Goal: Task Accomplishment & Management: Manage account settings

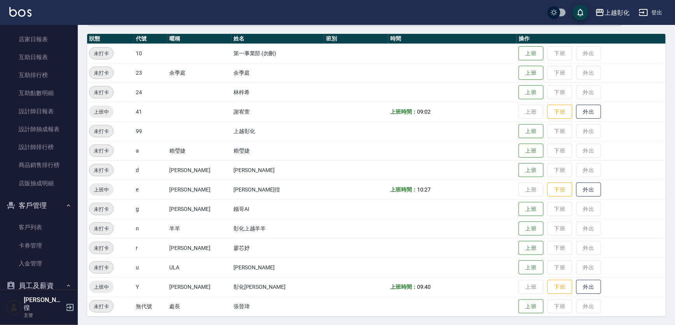
scroll to position [212, 0]
click at [36, 231] on link "客戶列表" at bounding box center [39, 227] width 72 height 18
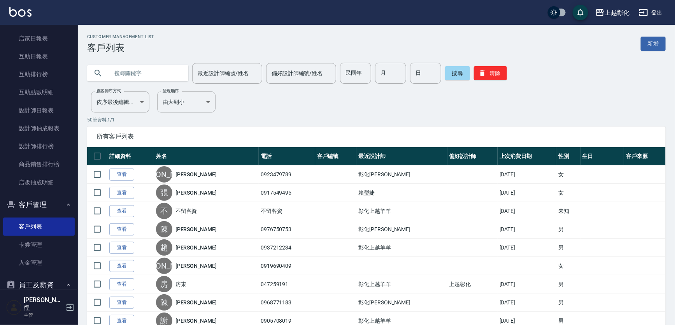
click at [153, 77] on input "text" at bounding box center [145, 73] width 73 height 21
click at [35, 58] on link "互助日報表" at bounding box center [39, 56] width 72 height 18
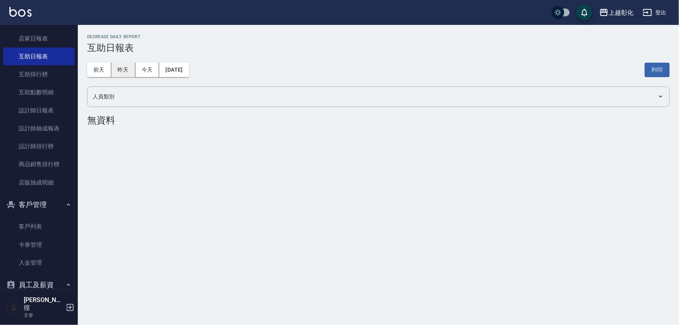
click at [124, 72] on button "昨天" at bounding box center [123, 70] width 24 height 14
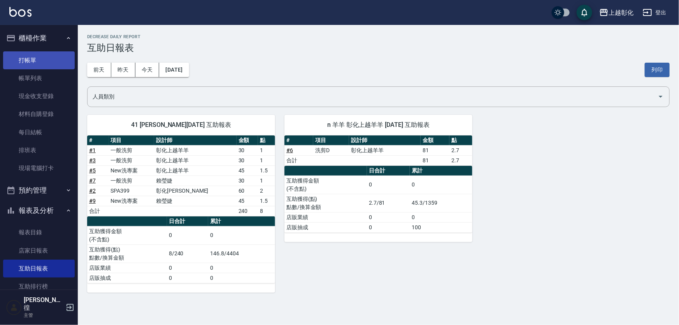
click at [39, 56] on link "打帳單" at bounding box center [39, 60] width 72 height 18
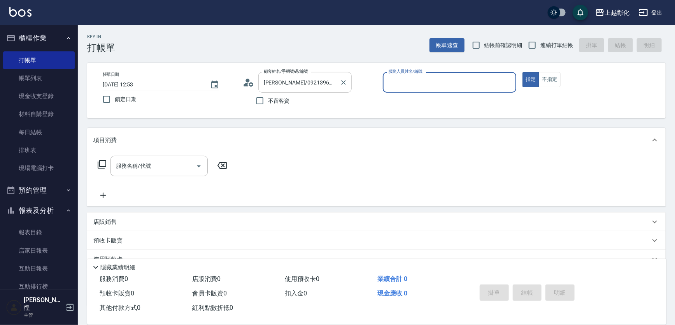
click at [304, 82] on input "馬純瑩/0921396694/null" at bounding box center [299, 83] width 75 height 14
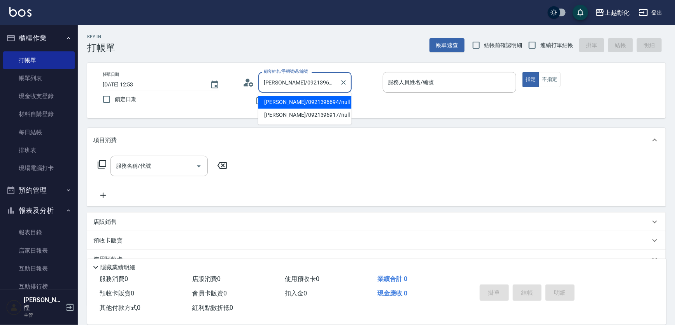
click at [304, 82] on input "馬純瑩/0921396694/null" at bounding box center [299, 83] width 75 height 14
type input "[PERSON_NAME]/0921396917/null"
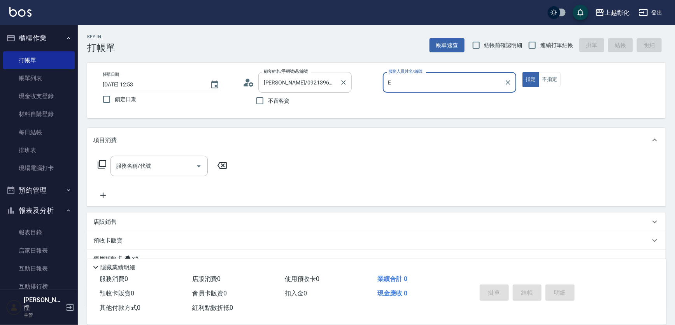
type input "[PERSON_NAME]-e"
type button "true"
click at [549, 39] on label "連續打單結帳" at bounding box center [548, 45] width 49 height 16
click at [541, 39] on input "連續打單結帳" at bounding box center [532, 45] width 16 height 16
checkbox input "true"
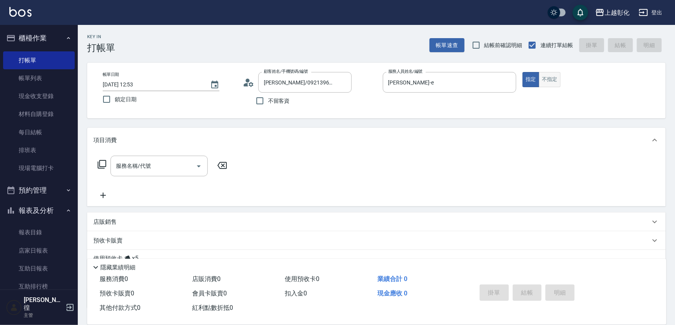
click at [548, 74] on button "不指定" at bounding box center [550, 79] width 22 height 15
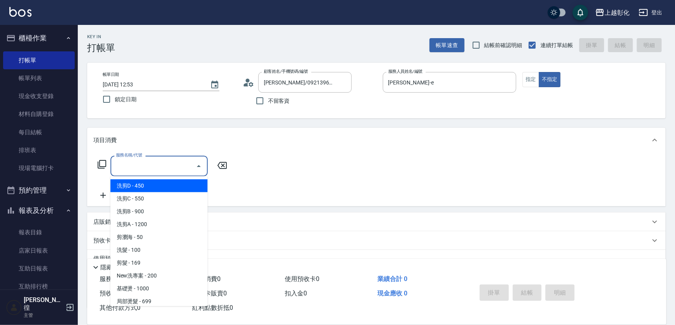
click at [160, 159] on input "服務名稱/代號" at bounding box center [153, 166] width 79 height 14
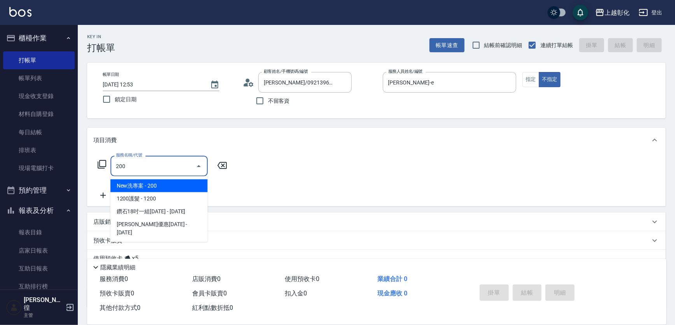
type input "New洗專案(200)"
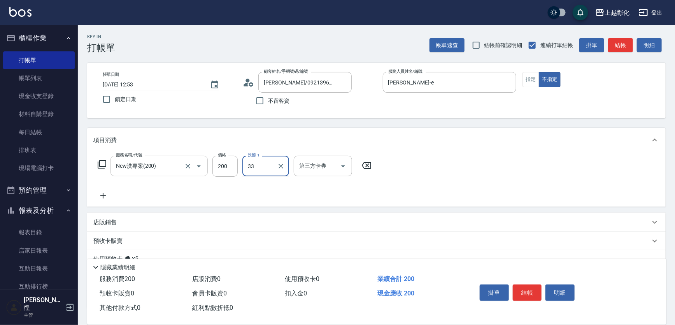
type input "33"
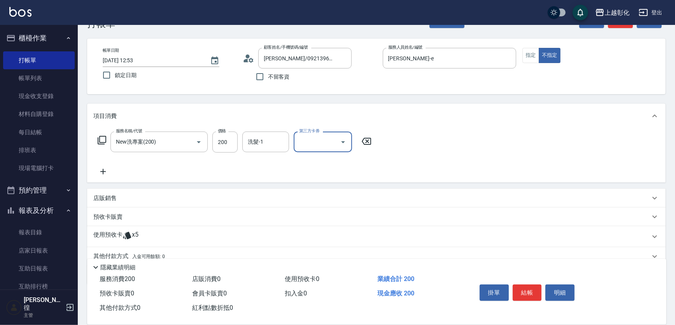
scroll to position [56, 0]
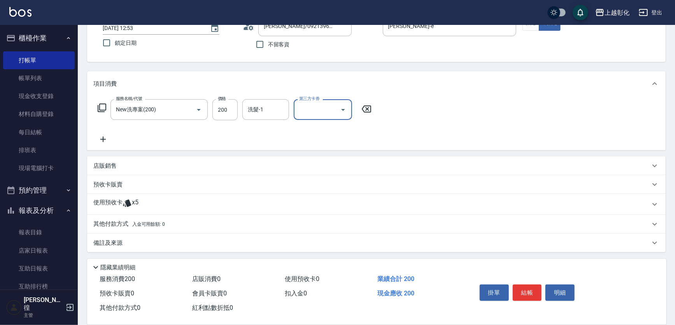
click at [142, 199] on div "使用預收卡 x5" at bounding box center [371, 205] width 557 height 12
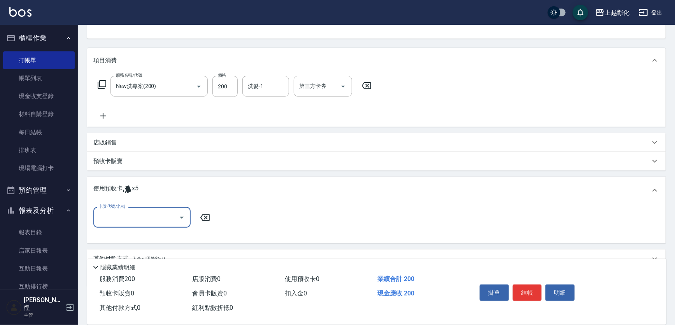
scroll to position [92, 0]
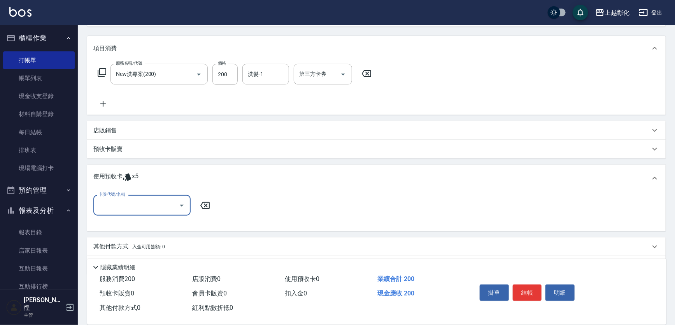
click at [133, 206] on input "卡券代號/名稱" at bounding box center [136, 206] width 79 height 14
click at [134, 222] on div "精油洗髮 剩餘5張" at bounding box center [141, 225] width 97 height 13
type input "精油洗髮"
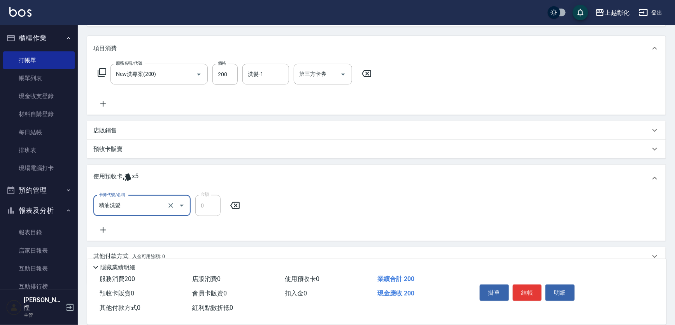
click at [185, 176] on div "使用預收卡 x5" at bounding box center [371, 178] width 557 height 12
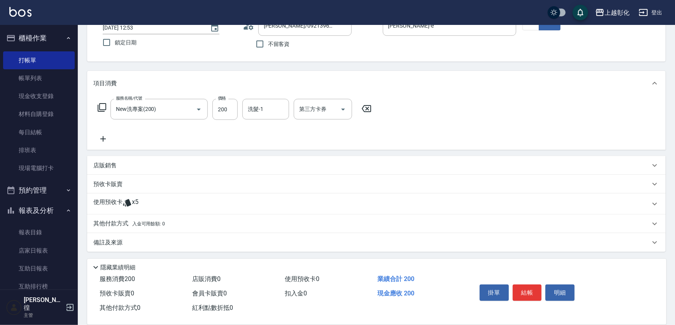
scroll to position [56, 0]
click at [157, 204] on div "使用預收卡 x5" at bounding box center [371, 205] width 557 height 12
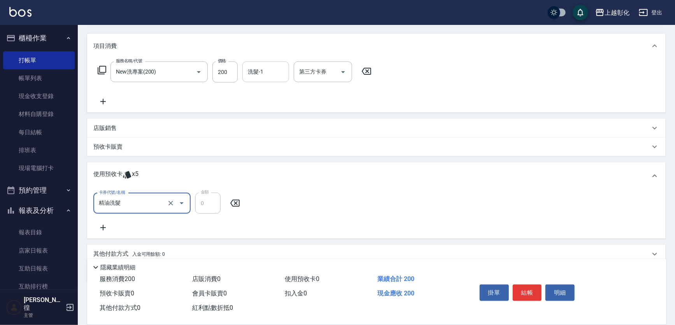
scroll to position [53, 0]
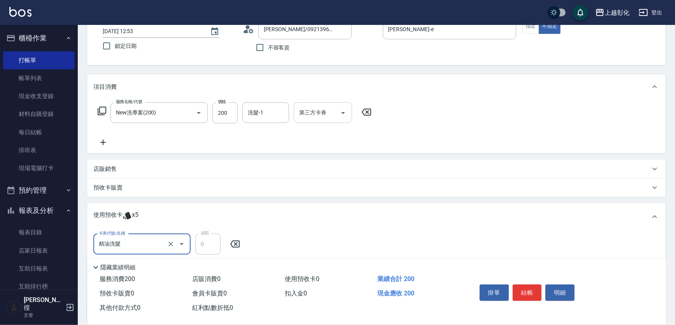
click at [342, 112] on icon "Open" at bounding box center [343, 113] width 4 height 2
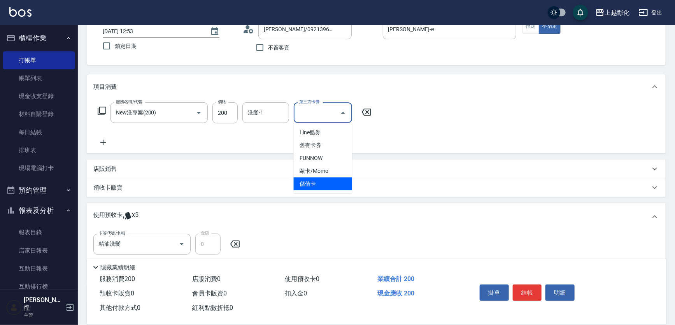
click at [326, 187] on span "儲值卡" at bounding box center [323, 184] width 58 height 13
type input "儲值卡"
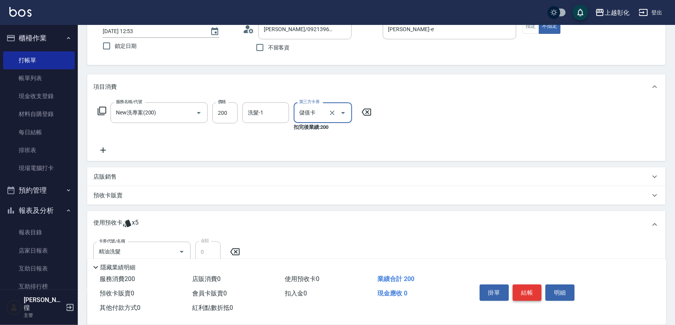
click at [517, 285] on button "結帳" at bounding box center [527, 293] width 29 height 16
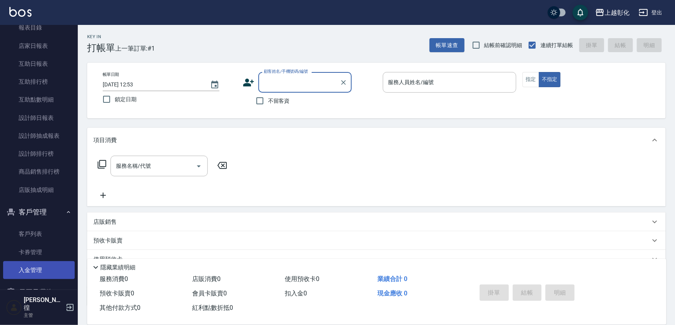
scroll to position [248, 0]
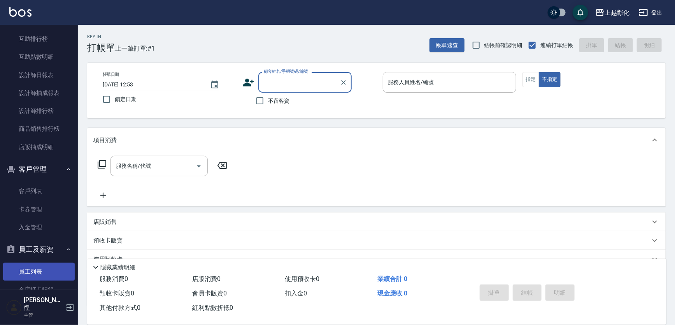
click at [57, 268] on link "員工列表" at bounding box center [39, 272] width 72 height 18
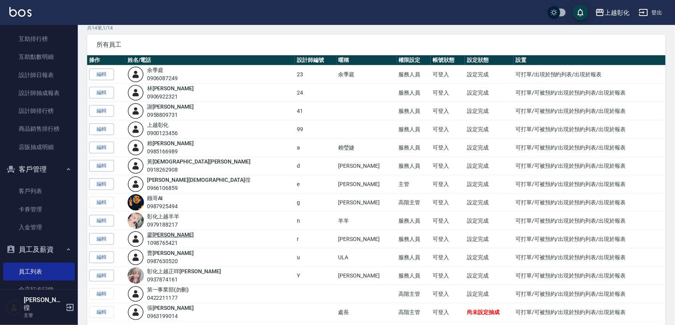
scroll to position [35, 0]
click at [100, 74] on link "編輯" at bounding box center [101, 75] width 25 height 12
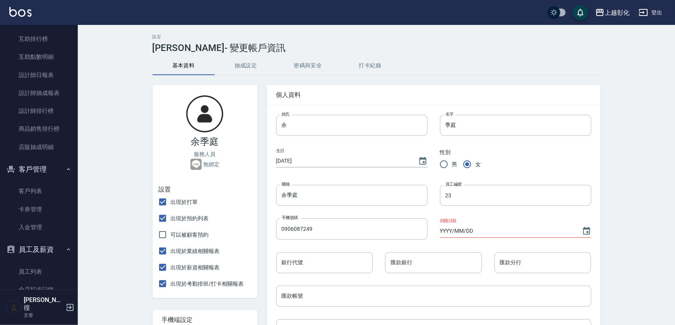
click at [496, 183] on div "員工編號 23 員工編號" at bounding box center [510, 188] width 164 height 33
click at [489, 196] on input "23" at bounding box center [515, 195] width 151 height 21
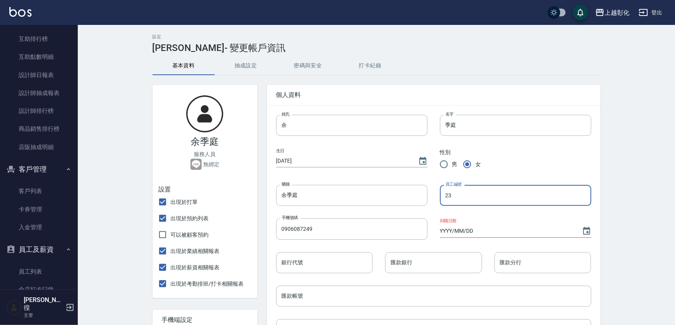
click at [489, 196] on input "23" at bounding box center [515, 195] width 151 height 21
type input "33"
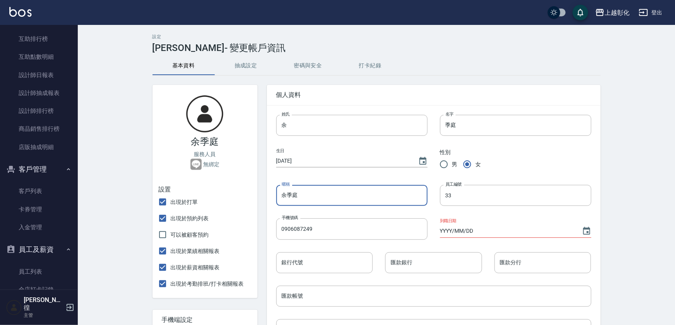
click at [382, 193] on input "余季庭" at bounding box center [351, 195] width 151 height 21
click at [324, 190] on input "余季庭" at bounding box center [351, 195] width 151 height 21
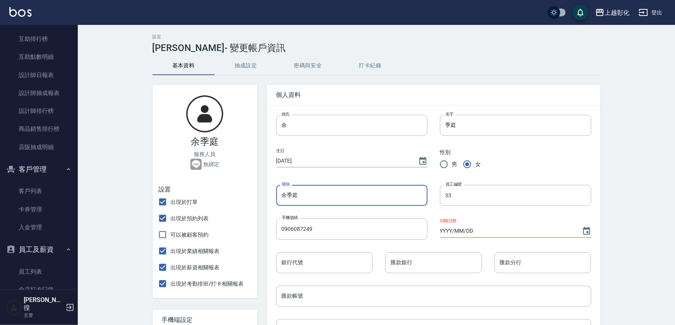
paste input "[PERSON_NAME]"
type input "[PERSON_NAME]"
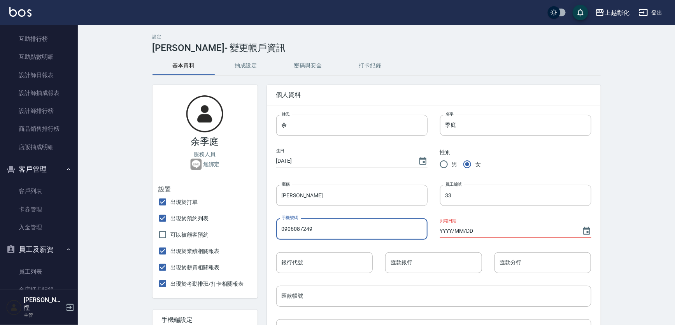
click at [317, 224] on input "0906087249" at bounding box center [351, 228] width 151 height 21
drag, startPoint x: 317, startPoint y: 224, endPoint x: 318, endPoint y: 218, distance: 5.7
click at [318, 223] on input "0906087249" at bounding box center [351, 228] width 151 height 21
click at [334, 206] on div "手機號碼 手機號碼" at bounding box center [346, 222] width 164 height 33
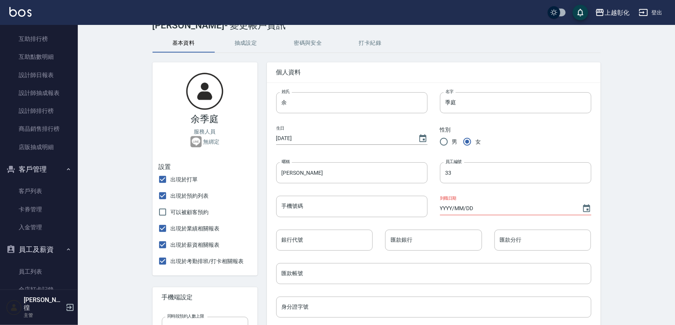
scroll to position [35, 0]
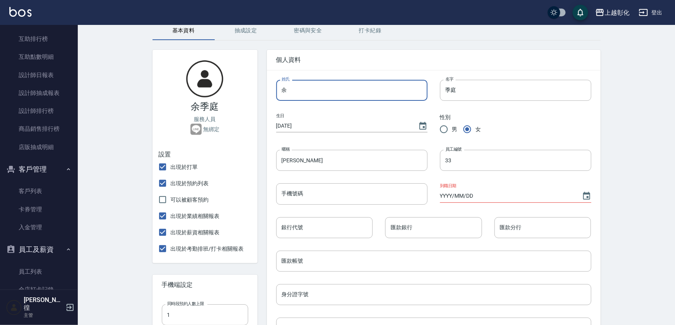
click at [378, 91] on input "余" at bounding box center [351, 90] width 151 height 21
click at [378, 90] on input "余" at bounding box center [351, 90] width 151 height 21
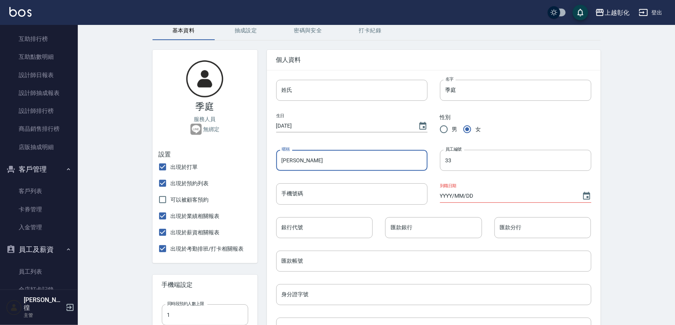
drag, startPoint x: 285, startPoint y: 161, endPoint x: 276, endPoint y: 158, distance: 8.9
click at [276, 158] on input "[PERSON_NAME]" at bounding box center [351, 160] width 151 height 21
click at [478, 88] on input "季庭" at bounding box center [515, 90] width 151 height 21
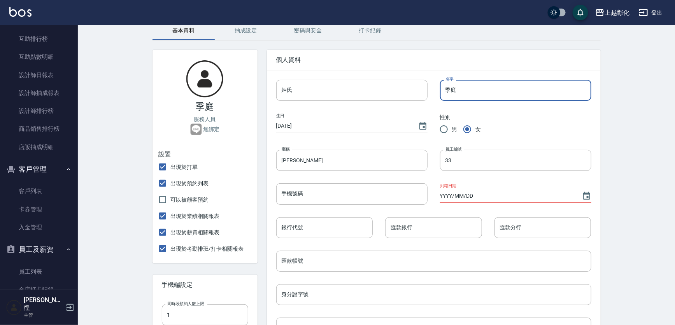
click at [478, 88] on input "季庭" at bounding box center [515, 90] width 151 height 21
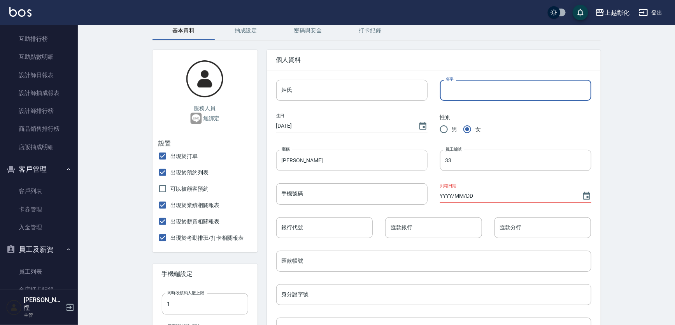
click at [344, 163] on input "[PERSON_NAME]" at bounding box center [351, 160] width 151 height 21
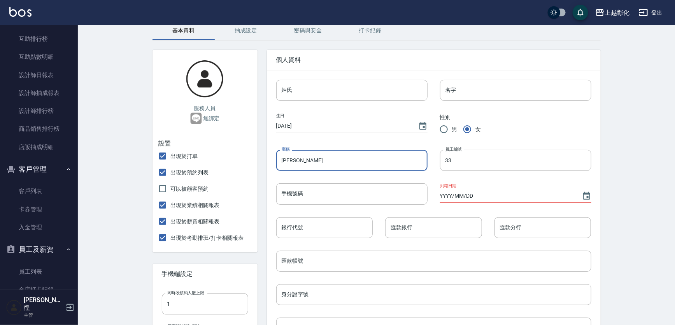
click at [344, 163] on input "[PERSON_NAME]" at bounding box center [351, 160] width 151 height 21
click at [306, 160] on input "[PERSON_NAME]" at bounding box center [351, 160] width 151 height 21
click at [303, 161] on input "[PERSON_NAME]" at bounding box center [351, 160] width 151 height 21
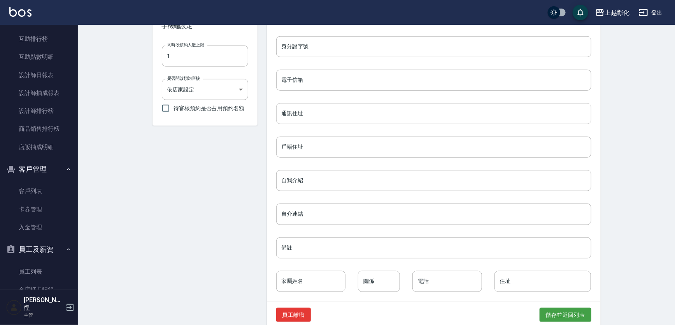
scroll to position [295, 0]
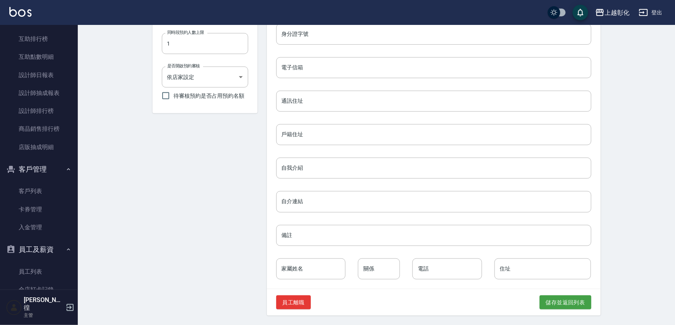
click at [571, 292] on div "員工離職 儲存並返回列表" at bounding box center [434, 302] width 334 height 27
click at [570, 296] on button "儲存並返回列表" at bounding box center [566, 302] width 52 height 14
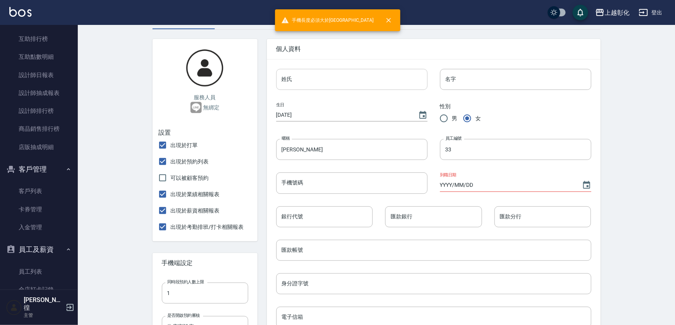
scroll to position [0, 0]
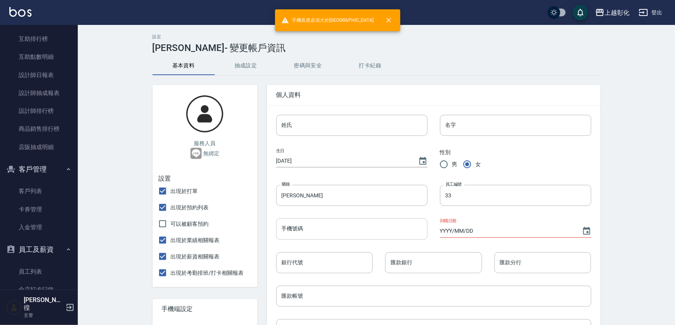
click at [351, 226] on input "手機號碼" at bounding box center [351, 228] width 151 height 21
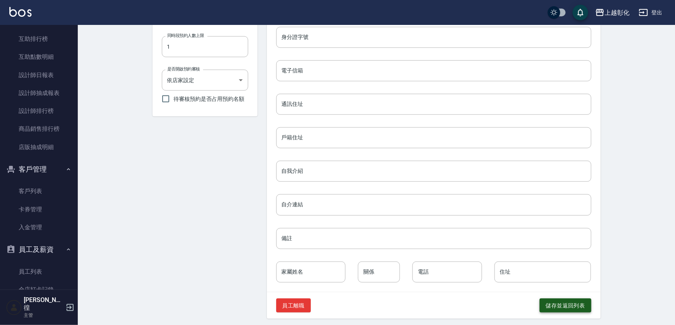
scroll to position [295, 0]
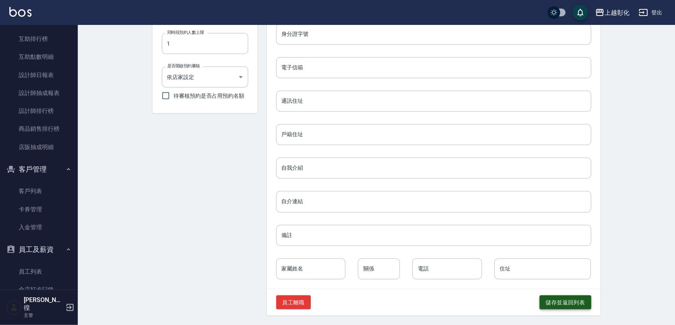
click at [556, 306] on button "儲存並返回列表" at bounding box center [566, 302] width 52 height 14
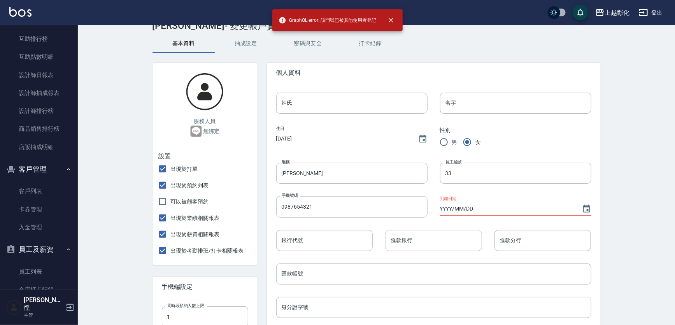
scroll to position [0, 0]
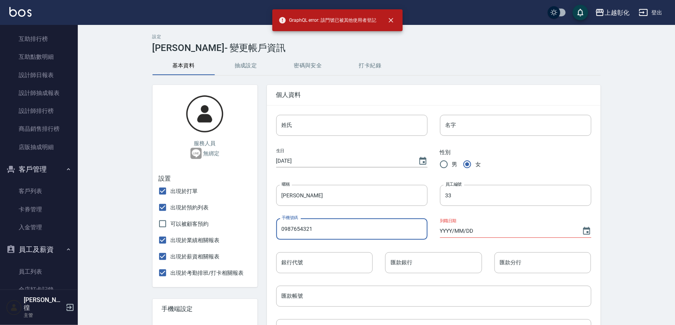
click at [346, 231] on input "0987654321" at bounding box center [351, 228] width 151 height 21
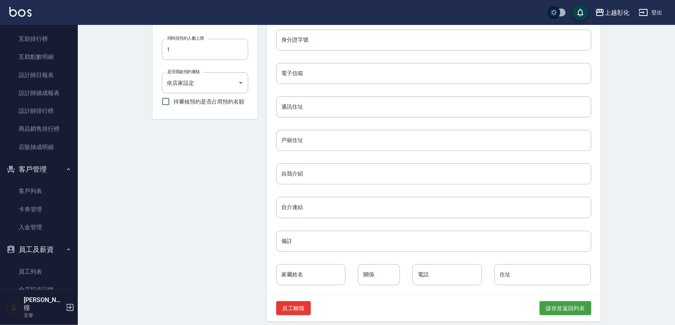
scroll to position [295, 0]
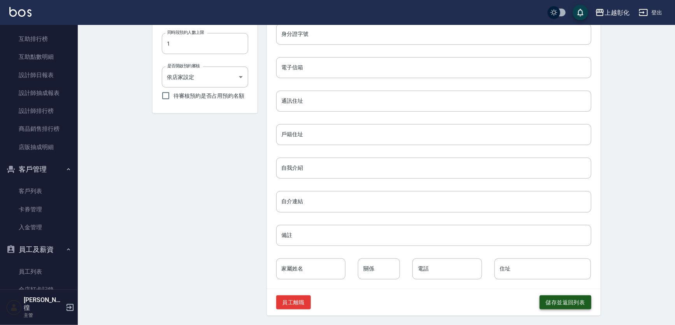
type input "09876543211"
click at [550, 299] on button "儲存並返回列表" at bounding box center [566, 302] width 52 height 14
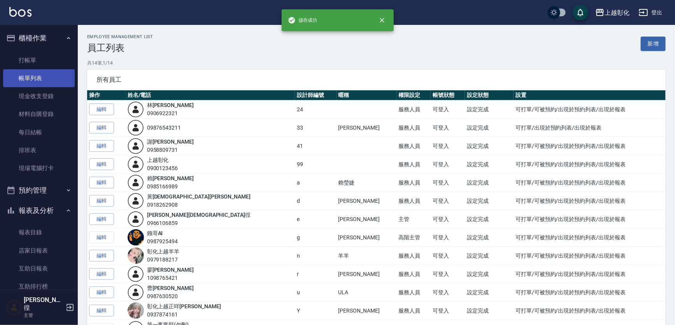
click at [39, 69] on link "帳單列表" at bounding box center [39, 78] width 72 height 18
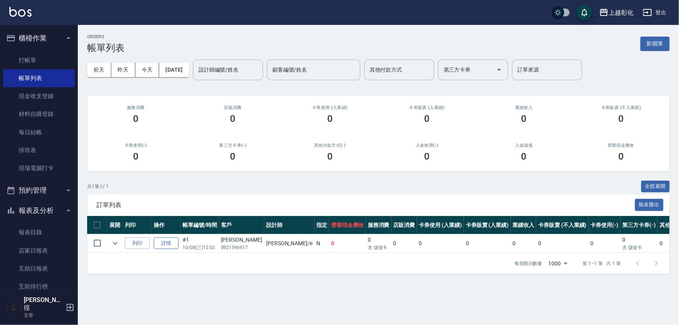
click at [171, 240] on link "詳情" at bounding box center [166, 243] width 25 height 12
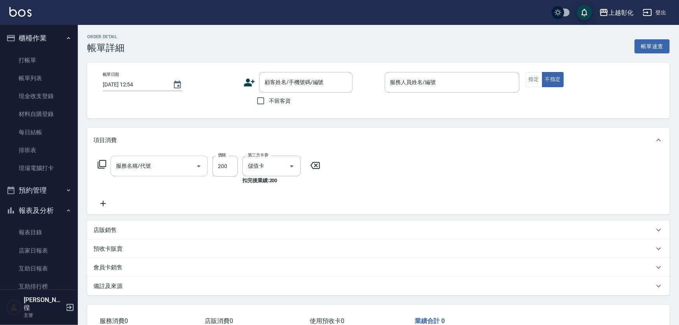
type input "[DATE] 12:53"
type input "[PERSON_NAME]-e"
type input "New洗專案(200)"
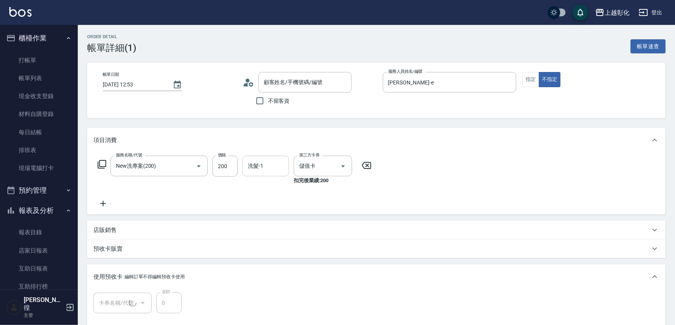
type input "[PERSON_NAME]/0921396917/null"
type input "精油洗髮(1/1)"
click at [291, 167] on form "洗髮-1 洗髮-1" at bounding box center [268, 166] width 51 height 21
click at [281, 165] on input "洗髮-1" at bounding box center [266, 166] width 40 height 14
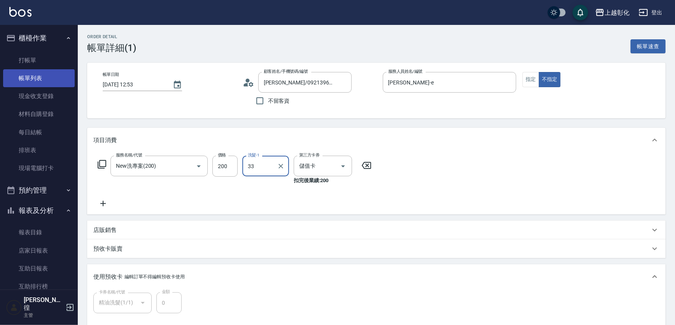
type input "33"
click at [38, 82] on link "帳單列表" at bounding box center [39, 78] width 72 height 18
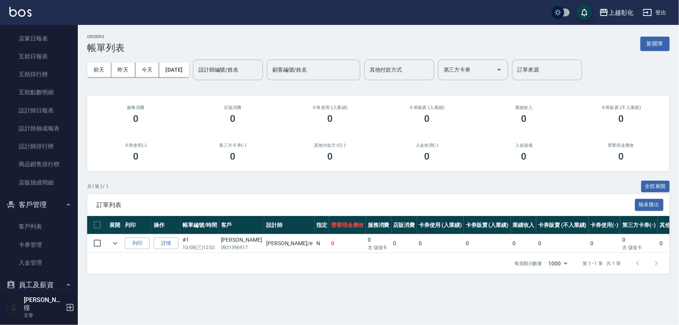
scroll to position [283, 0]
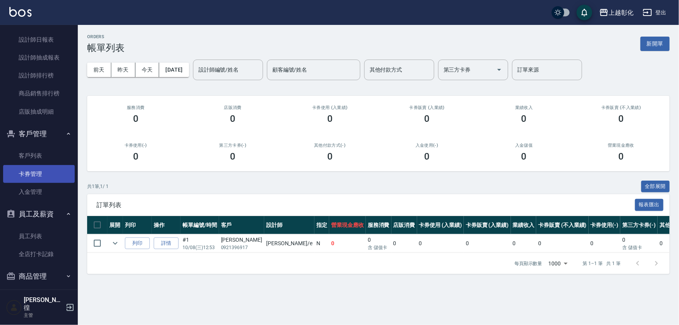
click at [37, 165] on link "卡券管理" at bounding box center [39, 174] width 72 height 18
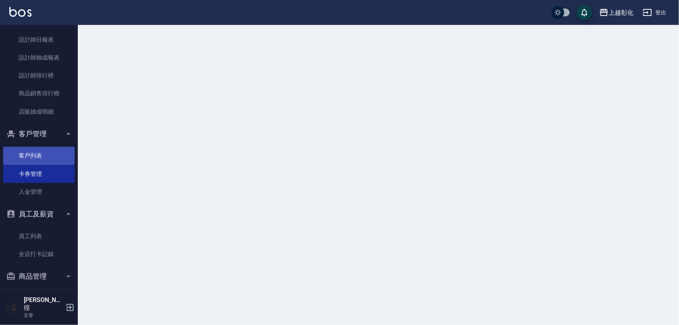
click at [39, 155] on link "客戶列表" at bounding box center [39, 156] width 72 height 18
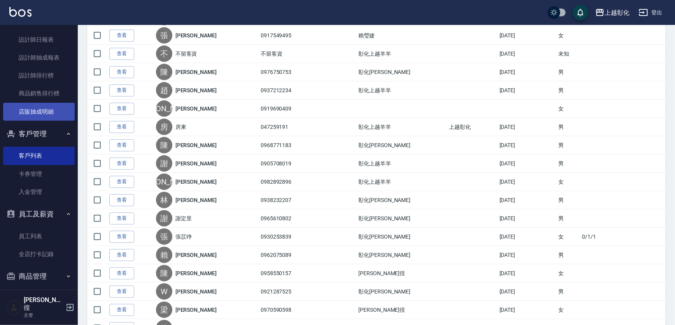
scroll to position [106, 0]
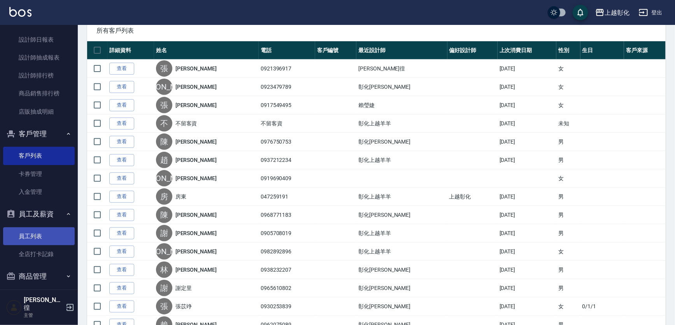
click at [48, 235] on link "員工列表" at bounding box center [39, 236] width 72 height 18
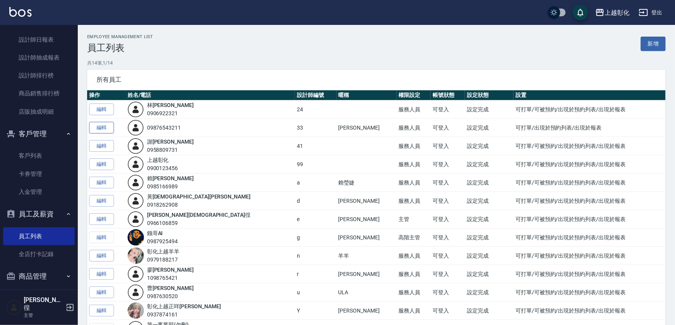
click at [103, 130] on link "編輯" at bounding box center [101, 128] width 25 height 12
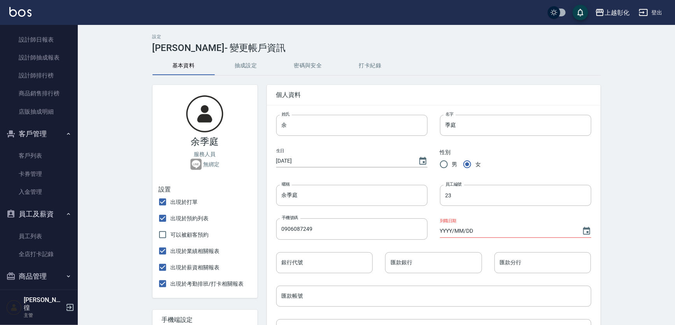
type input "[PERSON_NAME]"
type input "33"
type input "09876543211"
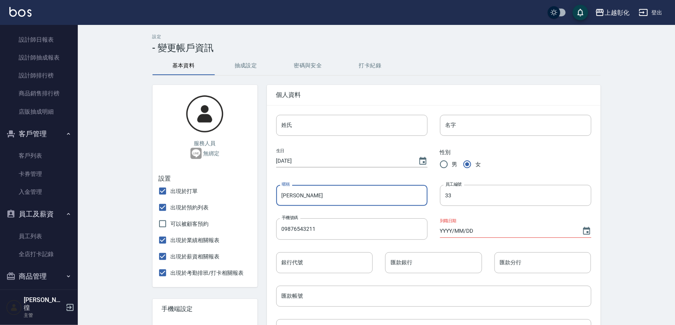
drag, startPoint x: 285, startPoint y: 196, endPoint x: 280, endPoint y: 196, distance: 4.7
click at [280, 196] on input "[PERSON_NAME]" at bounding box center [351, 195] width 151 height 21
click at [327, 122] on input "姓氏" at bounding box center [351, 125] width 151 height 21
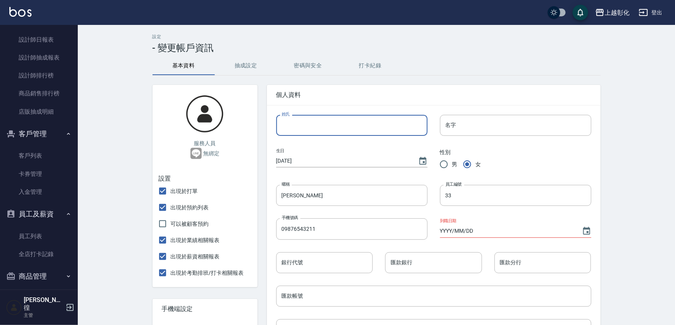
paste input "林"
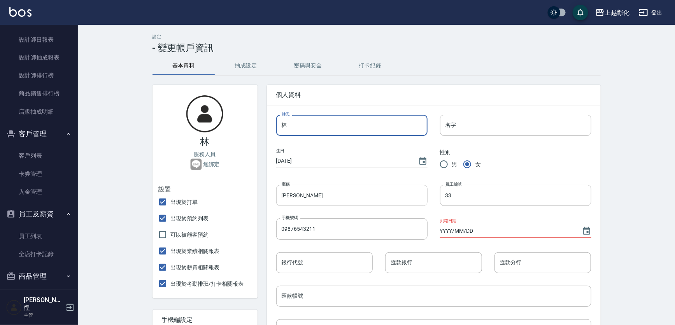
type input "林"
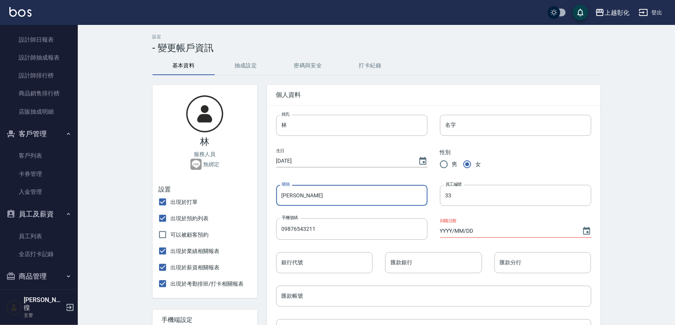
drag, startPoint x: 303, startPoint y: 193, endPoint x: 285, endPoint y: 194, distance: 17.6
click at [285, 194] on input "[PERSON_NAME]" at bounding box center [351, 195] width 151 height 21
click at [515, 115] on input "名字" at bounding box center [515, 125] width 151 height 21
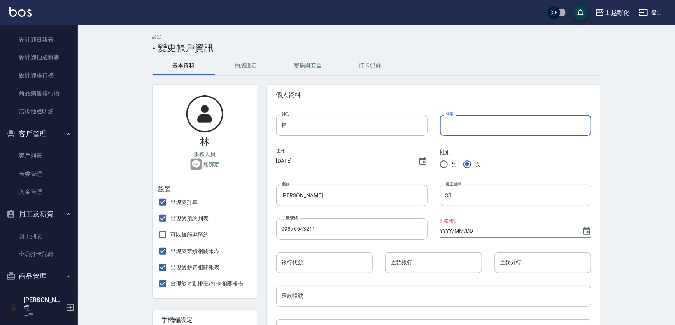
click at [513, 118] on input "名字" at bounding box center [515, 125] width 151 height 21
paste input "渝婷"
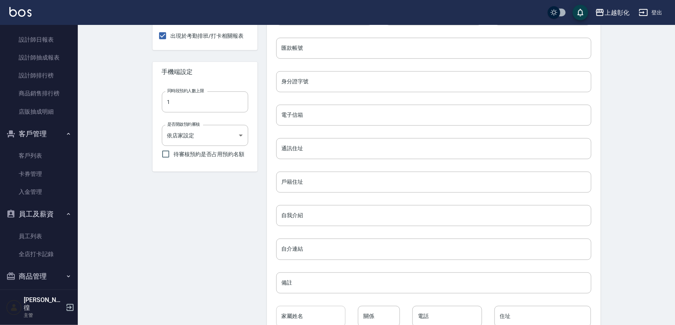
scroll to position [295, 0]
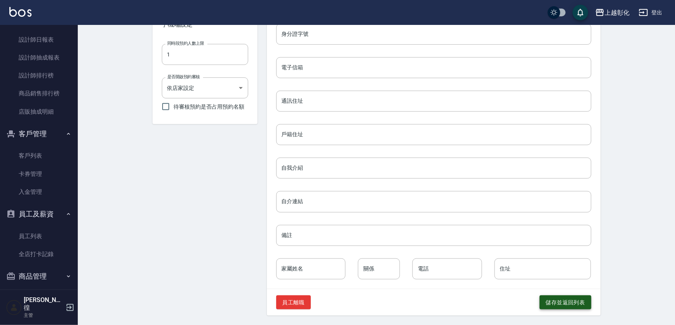
type input "渝婷"
click at [543, 305] on button "儲存並返回列表" at bounding box center [566, 302] width 52 height 14
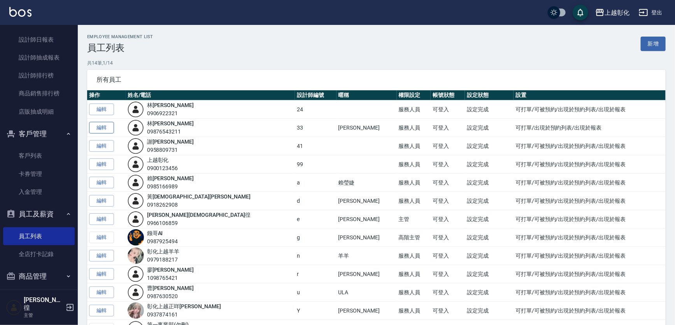
click at [109, 122] on link "編輯" at bounding box center [101, 128] width 25 height 12
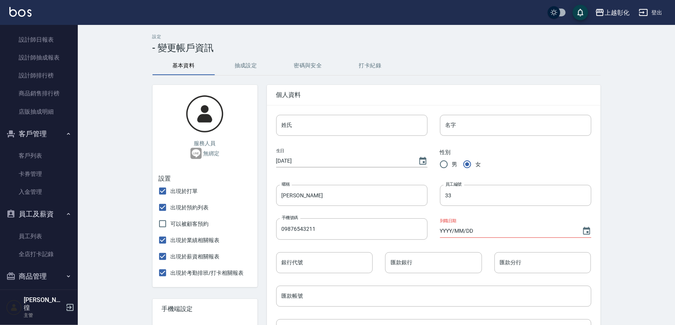
type input "林"
type input "渝婷"
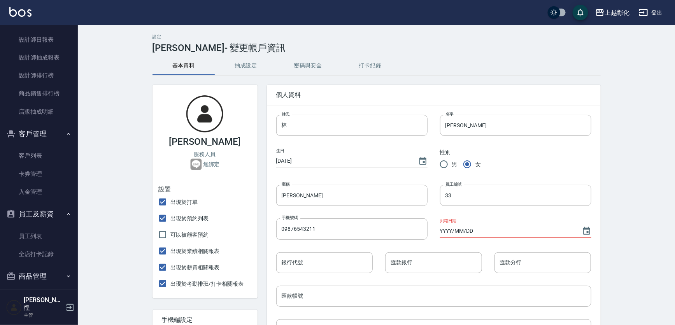
click at [360, 181] on div "暱稱 林渝婷 暱稱" at bounding box center [346, 188] width 164 height 33
click at [365, 199] on input "[PERSON_NAME]" at bounding box center [351, 195] width 151 height 21
type input "林"
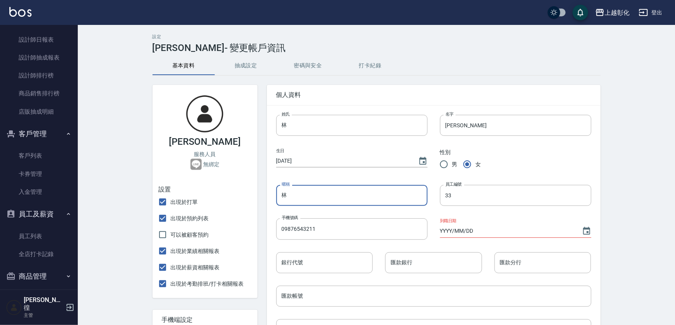
click at [323, 195] on input "林" at bounding box center [351, 195] width 151 height 21
click at [321, 189] on input "林" at bounding box center [351, 195] width 151 height 21
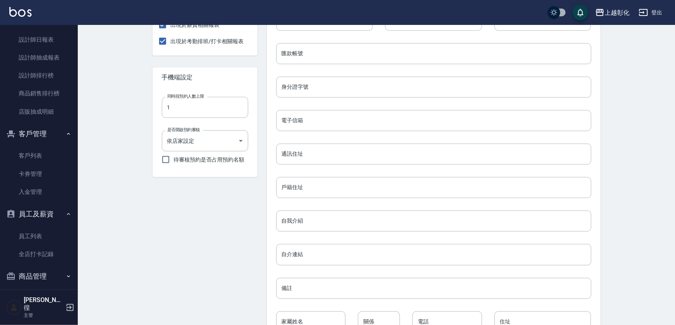
scroll to position [295, 0]
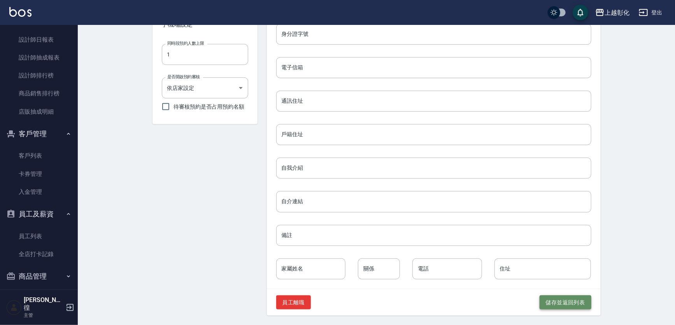
click at [567, 303] on button "儲存並返回列表" at bounding box center [566, 302] width 52 height 14
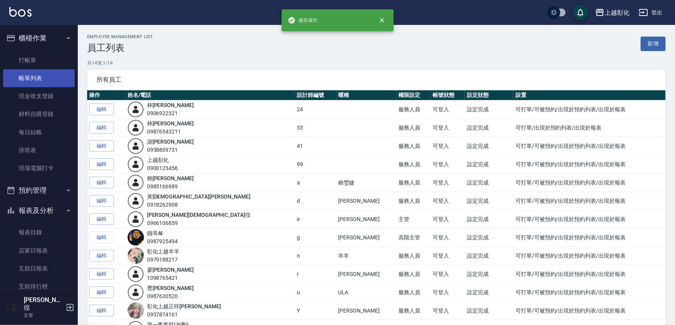
click at [46, 78] on link "帳單列表" at bounding box center [39, 78] width 72 height 18
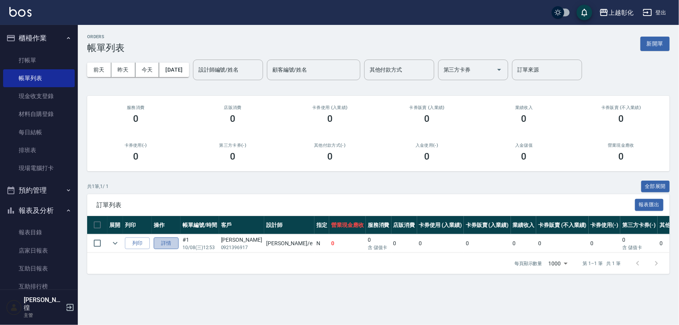
click at [164, 243] on link "詳情" at bounding box center [166, 243] width 25 height 12
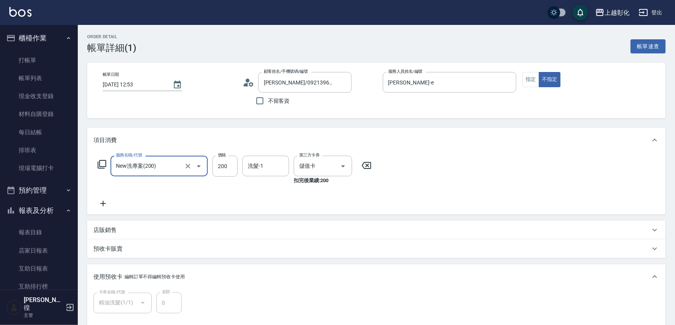
type input "[PERSON_NAME]/0921396917/null"
click at [271, 167] on input "洗髮-1" at bounding box center [266, 166] width 40 height 14
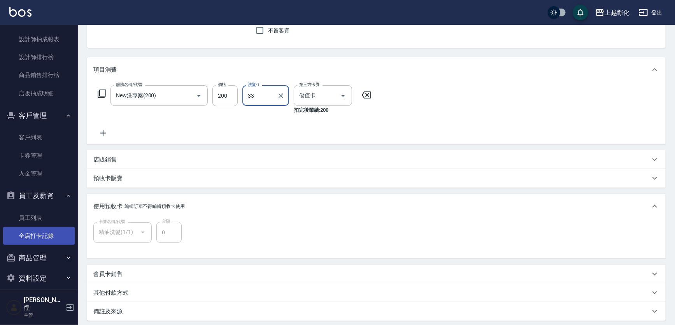
scroll to position [302, 0]
type input "33"
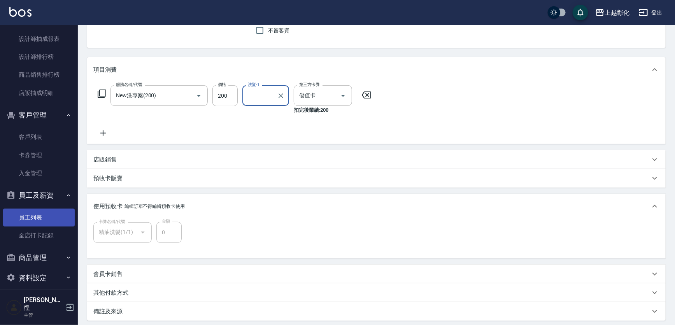
click at [43, 216] on link "員工列表" at bounding box center [39, 218] width 72 height 18
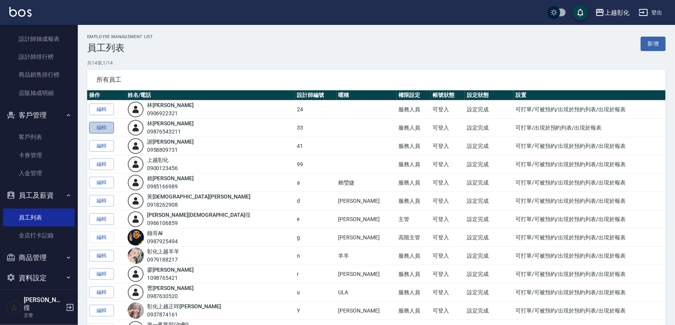
click at [102, 128] on link "編輯" at bounding box center [101, 128] width 25 height 12
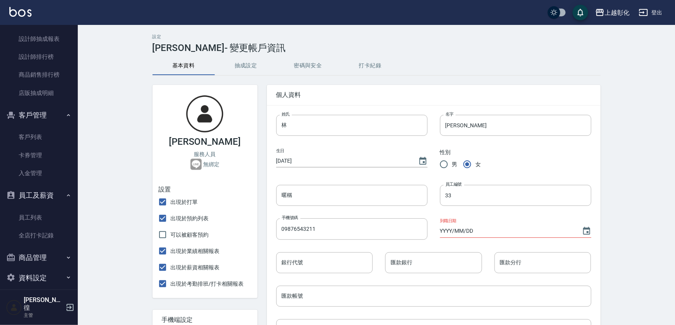
click at [548, 161] on div "男 女" at bounding box center [515, 164] width 151 height 16
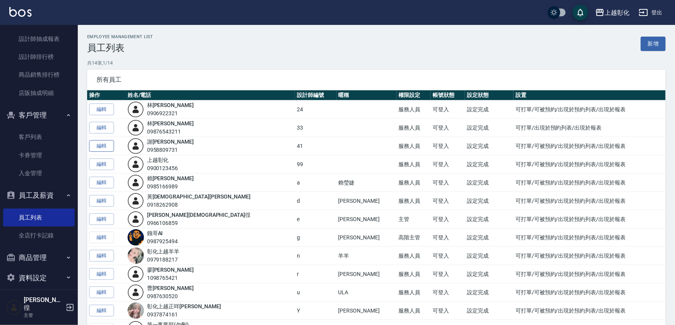
click at [102, 147] on link "編輯" at bounding box center [101, 146] width 25 height 12
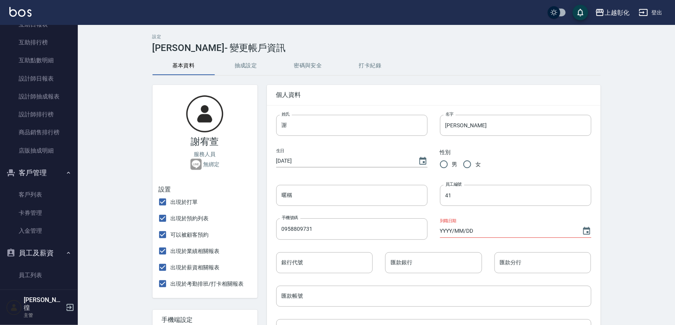
scroll to position [160, 0]
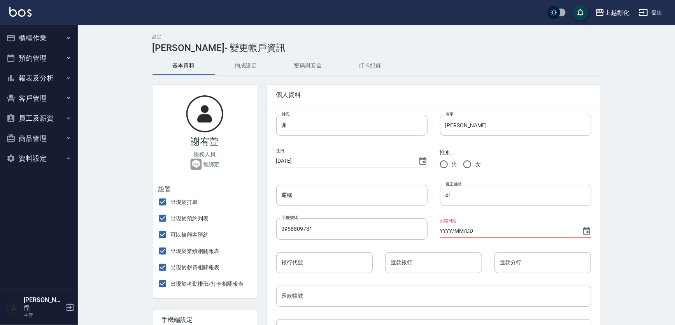
click at [644, 7] on button "登出" at bounding box center [651, 12] width 30 height 14
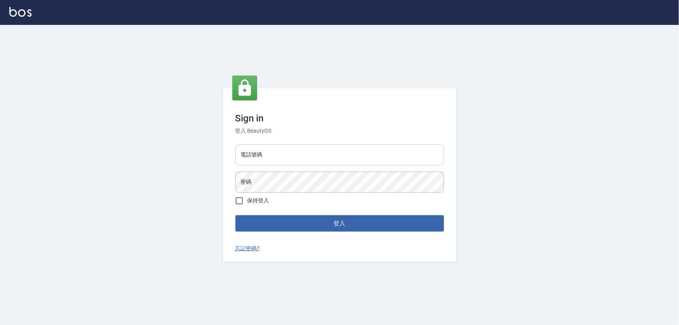
click at [326, 148] on input "電話號碼" at bounding box center [340, 154] width 209 height 21
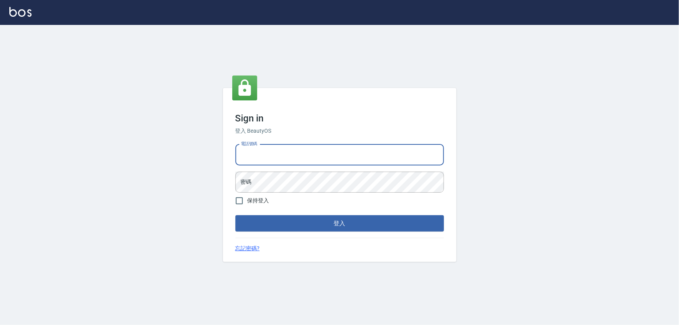
type input "0966106859"
click at [311, 150] on input "0966106859" at bounding box center [340, 154] width 209 height 21
click at [255, 225] on button "登入" at bounding box center [340, 223] width 209 height 16
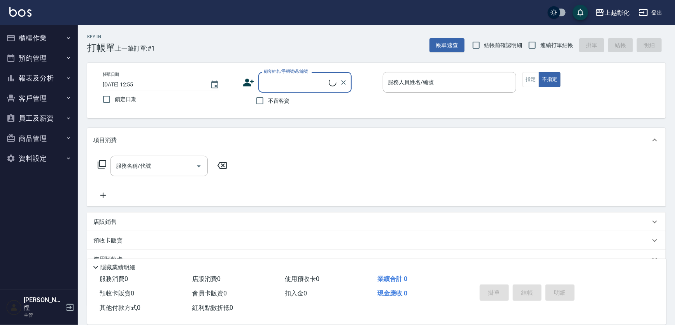
click at [26, 42] on button "櫃檯作業" at bounding box center [39, 38] width 72 height 20
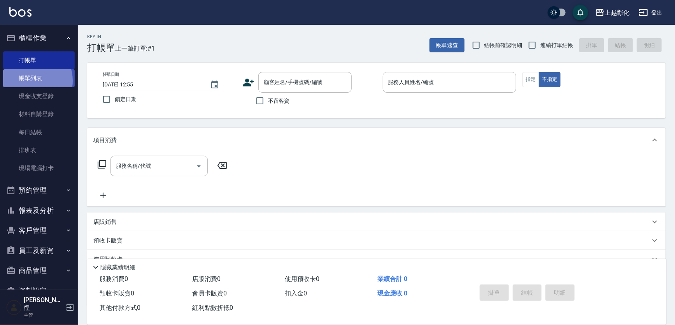
click at [30, 81] on link "帳單列表" at bounding box center [39, 78] width 72 height 18
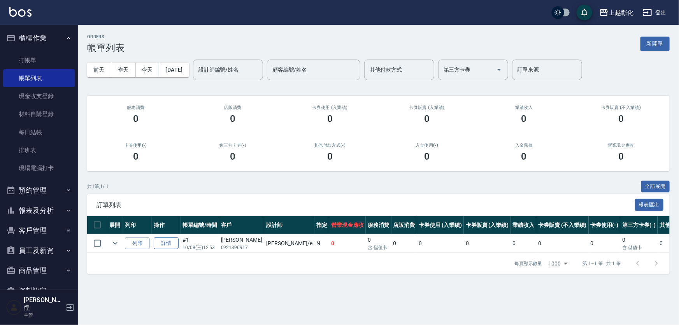
click at [176, 244] on link "詳情" at bounding box center [166, 243] width 25 height 12
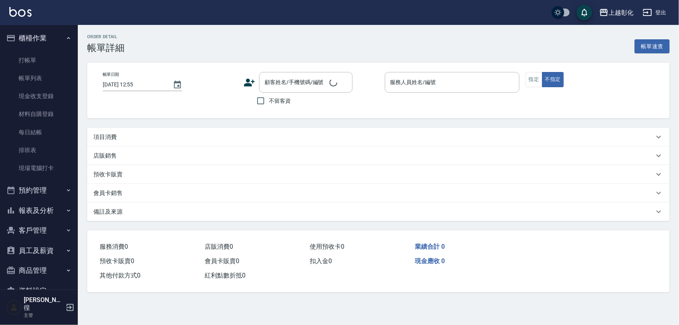
type input "[DATE] 12:53"
type input "[PERSON_NAME]-e"
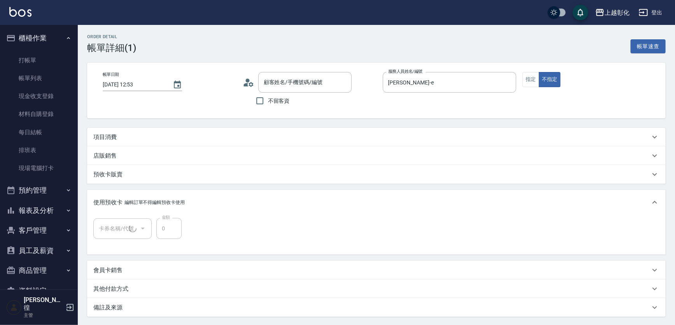
type input "[PERSON_NAME]/0921396917/null"
type input "精油洗髮(1/1)"
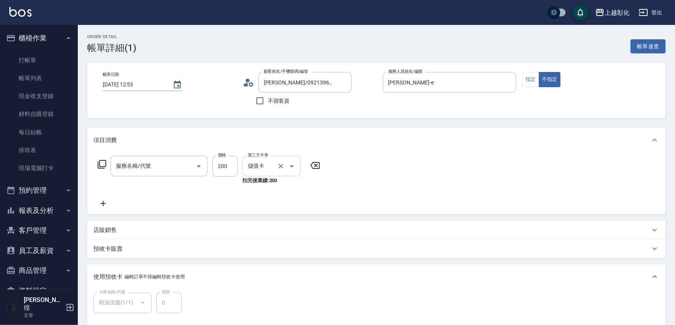
type input "New洗專案(200)"
click at [266, 164] on input "洗髮-1" at bounding box center [266, 166] width 40 height 14
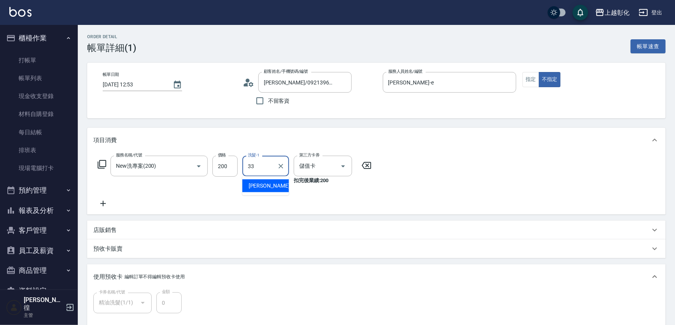
type input "[PERSON_NAME]-33"
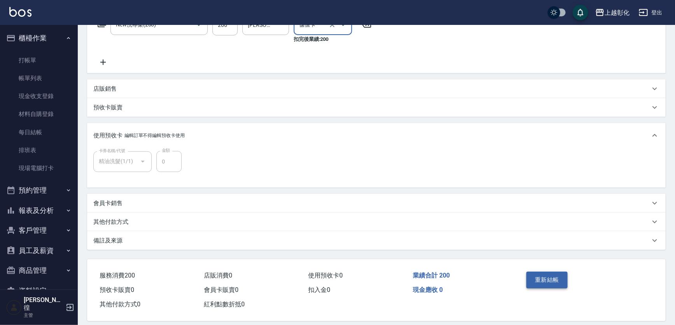
click at [561, 281] on button "重新結帳" at bounding box center [547, 280] width 41 height 16
